Goal: Find contact information: Find contact information

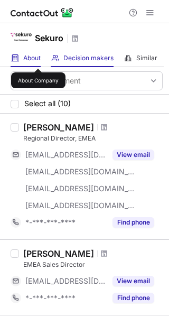
click at [38, 59] on span "About" at bounding box center [31, 58] width 17 height 8
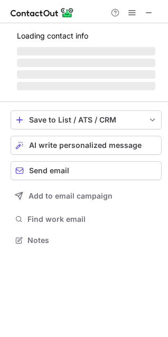
scroll to position [239, 168]
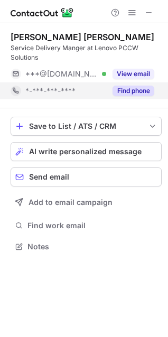
click at [138, 94] on button "Find phone" at bounding box center [133, 91] width 42 height 11
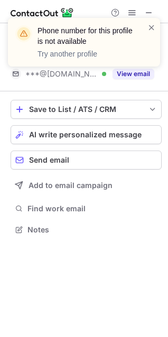
scroll to position [222, 168]
click at [150, 12] on div "Phone number for this profile is not available Try another profile" at bounding box center [83, 46] width 169 height 78
click at [149, 13] on div "Phone number for this profile is not available Try another profile" at bounding box center [83, 46] width 169 height 78
click at [148, 24] on span at bounding box center [151, 27] width 8 height 11
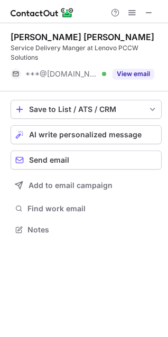
click at [156, 27] on div "Phone number for this profile is not available Try another profile" at bounding box center [84, 42] width 152 height 49
click at [152, 11] on div "Phone number for this profile is not available Try another profile" at bounding box center [83, 17] width 169 height 21
click at [148, 15] on span at bounding box center [149, 12] width 8 height 8
click at [149, 15] on span at bounding box center [149, 12] width 8 height 8
